Goal: Navigation & Orientation: Find specific page/section

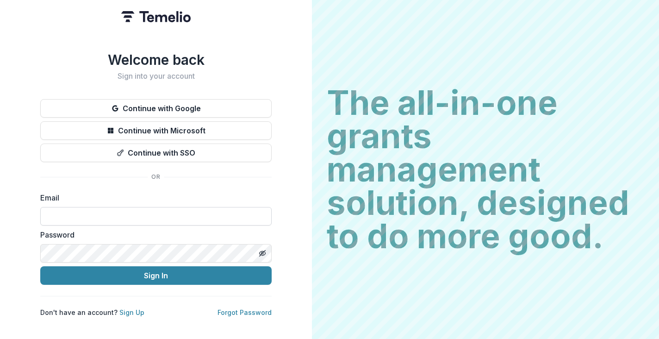
click at [117, 211] on input at bounding box center [155, 216] width 231 height 19
type input "**********"
click at [40, 266] on button "Sign In" at bounding box center [155, 275] width 231 height 19
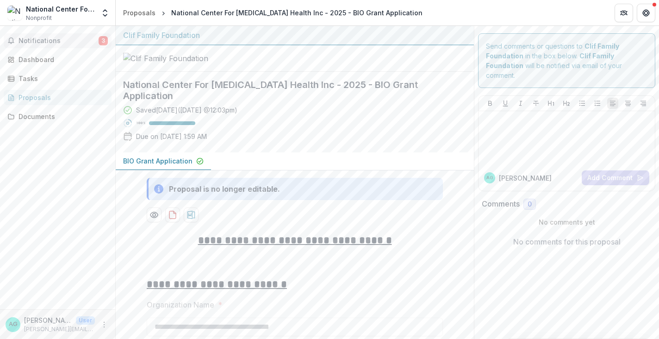
click at [71, 41] on span "Notifications" at bounding box center [59, 41] width 80 height 8
click at [316, 72] on div at bounding box center [295, 58] width 358 height 26
click at [79, 63] on div "Dashboard" at bounding box center [62, 60] width 86 height 10
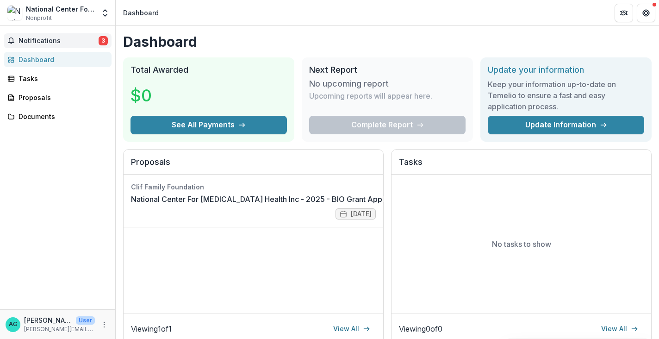
click at [94, 37] on span "Notifications" at bounding box center [59, 41] width 80 height 8
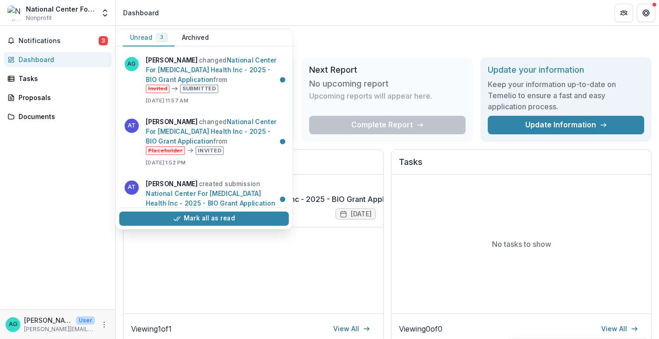
click at [70, 138] on div "Notifications 3 Unread 3 Archived AG [PERSON_NAME] changed National Center For …" at bounding box center [57, 167] width 115 height 283
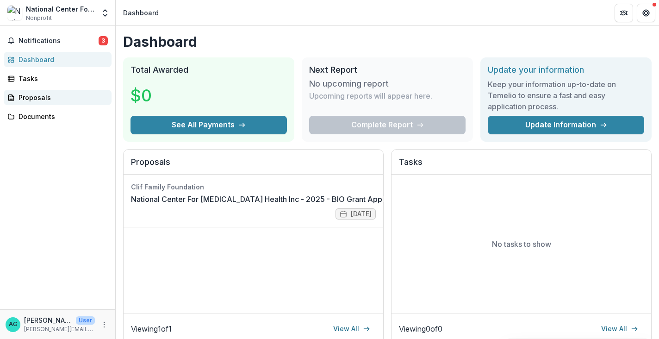
click at [54, 103] on link "Proposals" at bounding box center [58, 97] width 108 height 15
